Goal: Navigation & Orientation: Find specific page/section

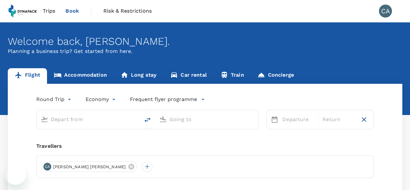
click at [51, 11] on span "Trips" at bounding box center [49, 11] width 13 height 8
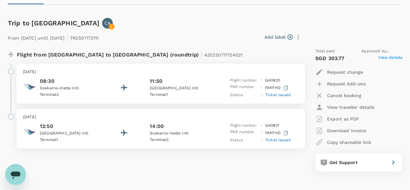
scroll to position [65, 0]
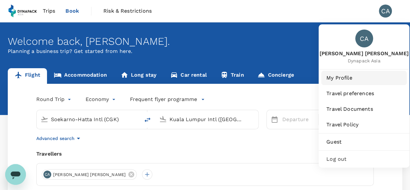
click at [338, 78] on span "My Profile" at bounding box center [363, 78] width 75 height 8
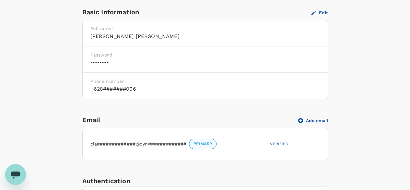
scroll to position [162, 0]
drag, startPoint x: 111, startPoint y: 63, endPoint x: 95, endPoint y: 64, distance: 15.9
click at [96, 64] on h6 "••••••••" at bounding box center [205, 62] width 230 height 9
drag, startPoint x: 89, startPoint y: 62, endPoint x: 101, endPoint y: 63, distance: 11.1
click at [101, 63] on div "Password ••••••••" at bounding box center [205, 59] width 245 height 26
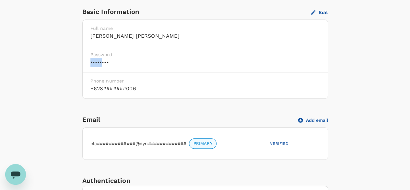
click at [91, 62] on h6 "••••••••" at bounding box center [205, 62] width 230 height 9
click at [89, 63] on div "Password ••••••••" at bounding box center [205, 59] width 245 height 26
drag, startPoint x: 90, startPoint y: 63, endPoint x: 105, endPoint y: 63, distance: 14.9
click at [105, 63] on h6 "••••••••" at bounding box center [205, 62] width 230 height 9
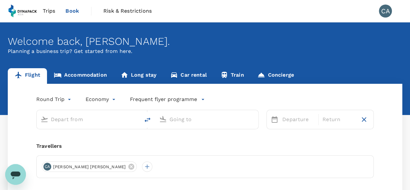
type input "Soekarno-Hatta Intl (CGK)"
type input "Kuala Lumpur Intl (KUL)"
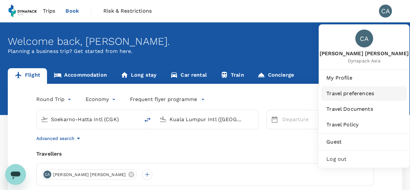
click at [361, 96] on span "Travel preferences" at bounding box center [363, 93] width 75 height 8
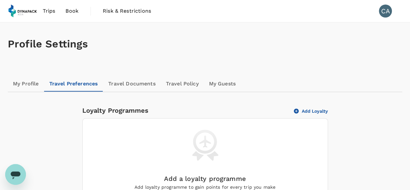
click at [44, 8] on span "Trips" at bounding box center [49, 11] width 13 height 8
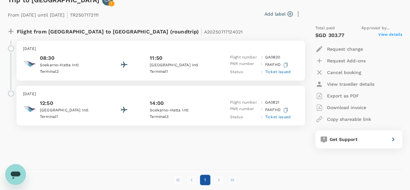
scroll to position [69, 0]
